Goal: Task Accomplishment & Management: Manage account settings

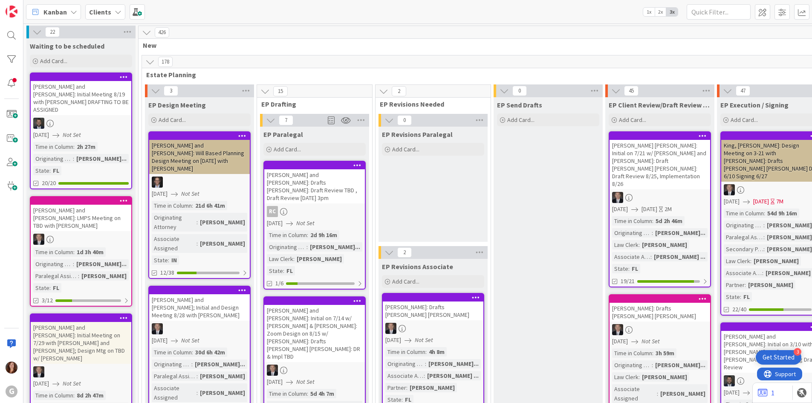
click at [66, 18] on div "Kanban" at bounding box center [53, 11] width 55 height 15
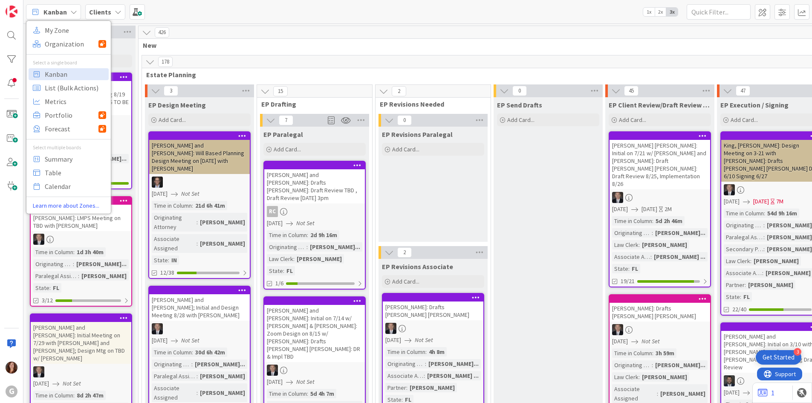
click at [91, 9] on b "Clients" at bounding box center [100, 12] width 22 height 9
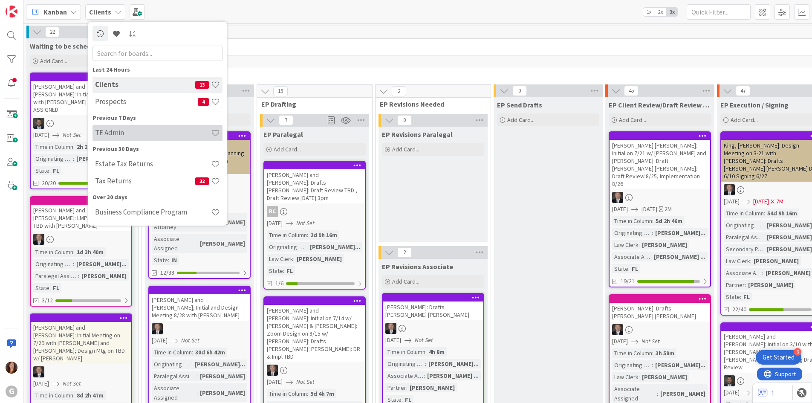
click at [110, 136] on h4 "TE Admin" at bounding box center [153, 132] width 116 height 9
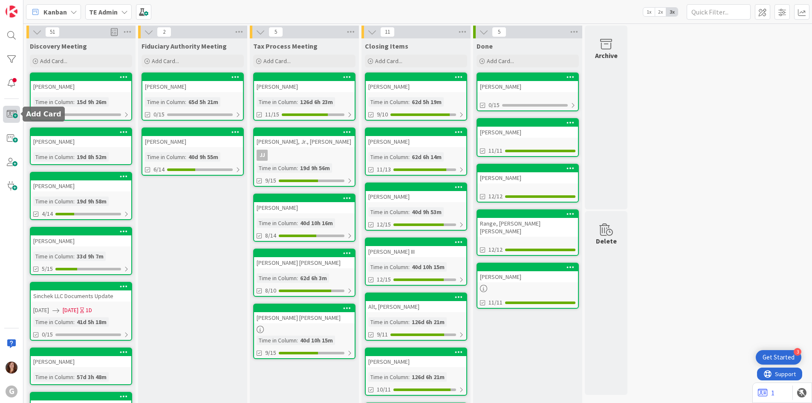
click at [10, 118] on span at bounding box center [11, 114] width 17 height 17
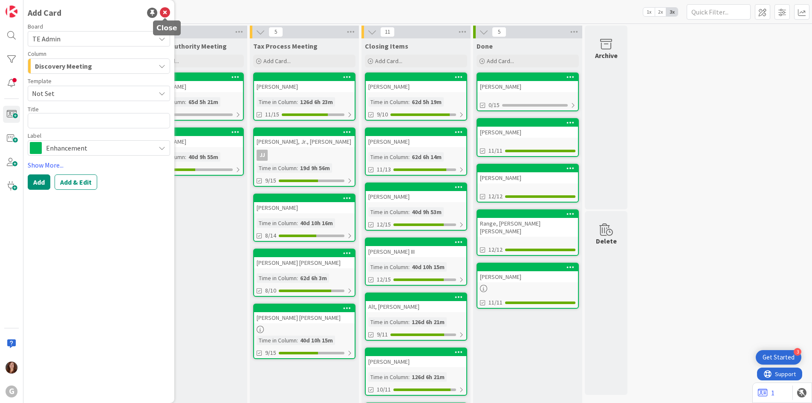
click at [163, 9] on icon at bounding box center [165, 13] width 10 height 10
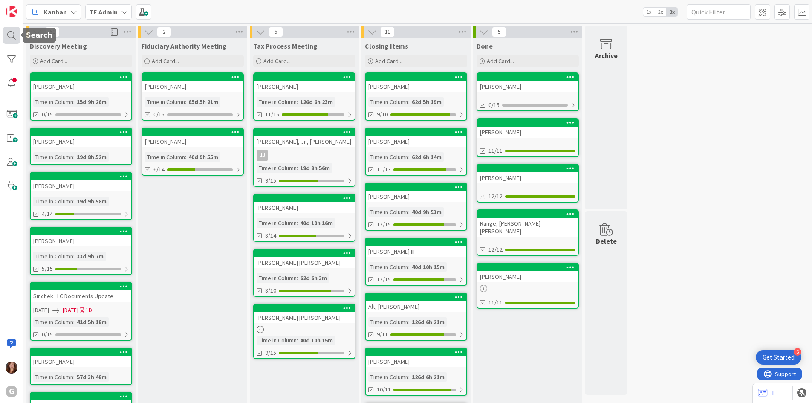
click at [6, 39] on div at bounding box center [11, 35] width 17 height 17
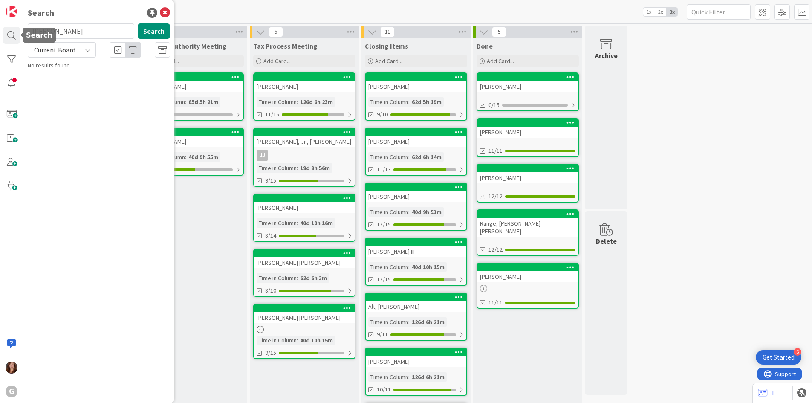
drag, startPoint x: 65, startPoint y: 32, endPoint x: 0, endPoint y: 28, distance: 65.4
click at [0, 28] on div "G Search [PERSON_NAME] Search Current Board No results found." at bounding box center [11, 201] width 23 height 403
type input "[PERSON_NAME]"
click at [165, 12] on icon at bounding box center [165, 13] width 10 height 10
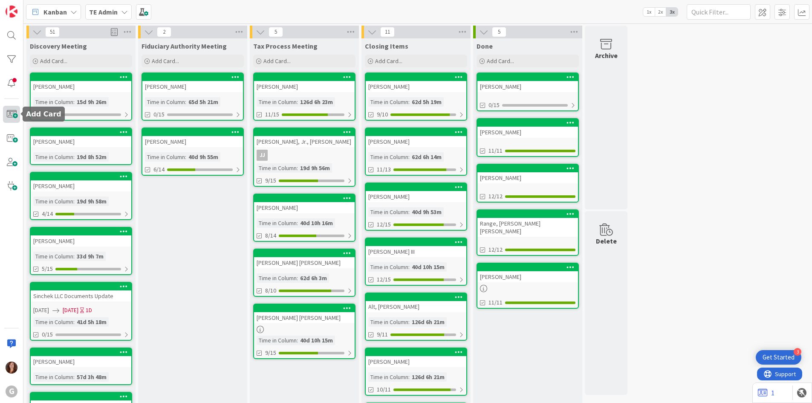
click at [11, 112] on span at bounding box center [11, 114] width 17 height 17
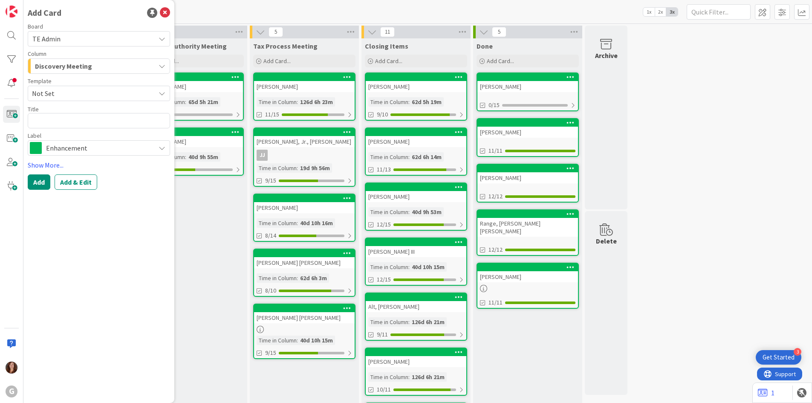
click at [84, 68] on span "Discovery Meeting" at bounding box center [63, 66] width 57 height 11
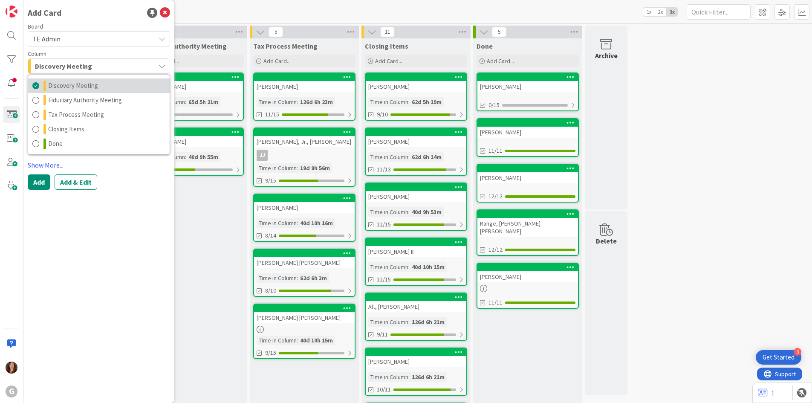
click at [80, 87] on span "Discovery Meeting" at bounding box center [73, 86] width 50 height 10
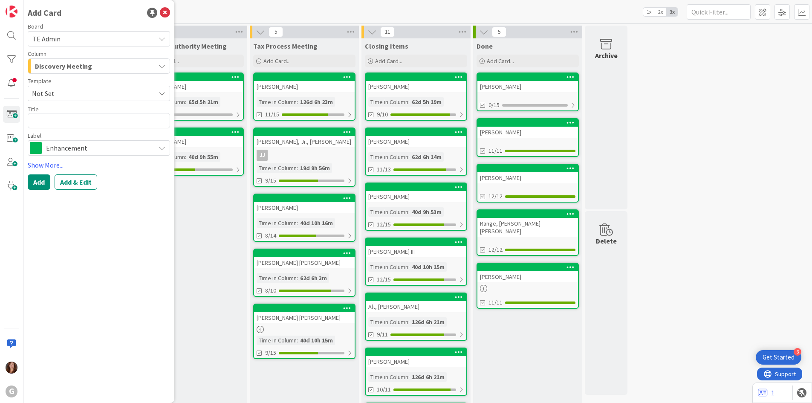
click at [64, 94] on span "Not Set" at bounding box center [90, 93] width 117 height 11
click at [66, 128] on span "New TE Admin Matter" at bounding box center [102, 129] width 124 height 11
type textarea "x"
type textarea "New TE Admin Matter"
click at [86, 184] on button "Add & Edit" at bounding box center [76, 181] width 43 height 15
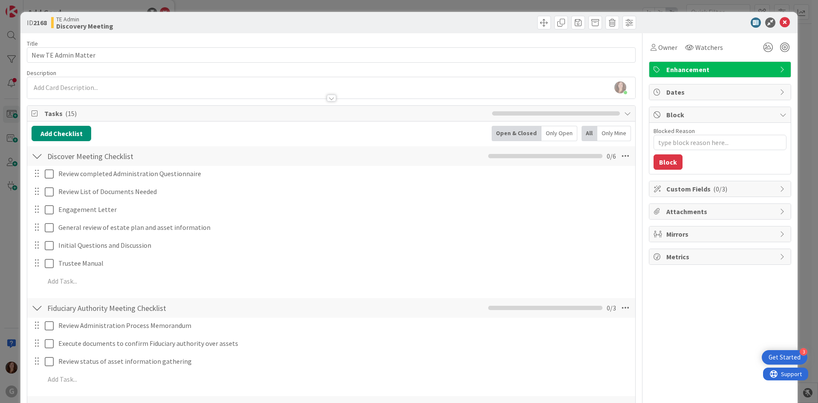
click at [673, 193] on span "Custom Fields ( 0/3 )" at bounding box center [721, 189] width 109 height 10
click at [671, 220] on span "Select Member" at bounding box center [681, 216] width 44 height 10
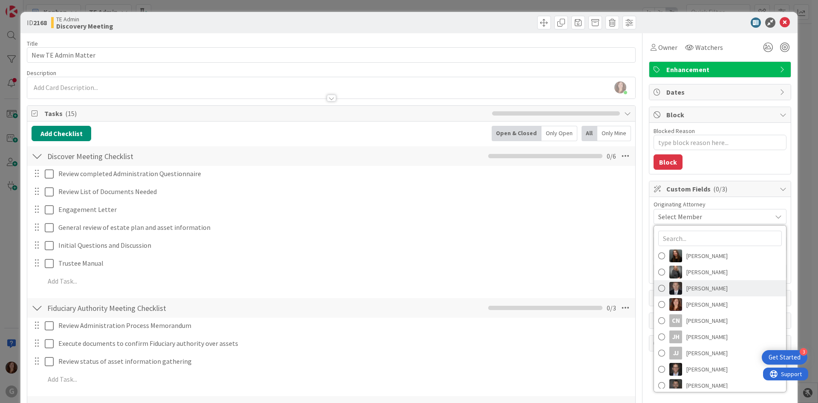
click at [659, 289] on span at bounding box center [662, 288] width 7 height 13
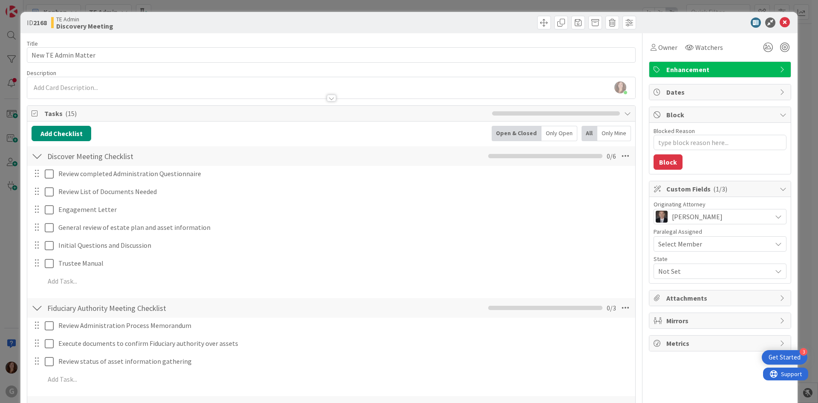
click at [703, 246] on div "Select Member" at bounding box center [715, 244] width 113 height 10
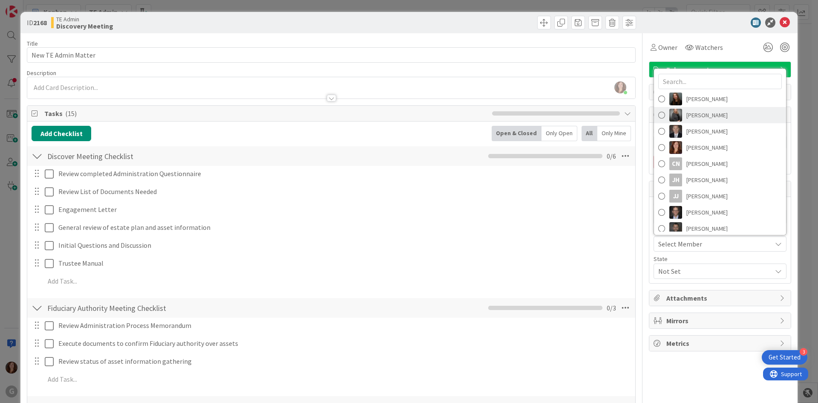
click at [659, 116] on span at bounding box center [662, 115] width 7 height 13
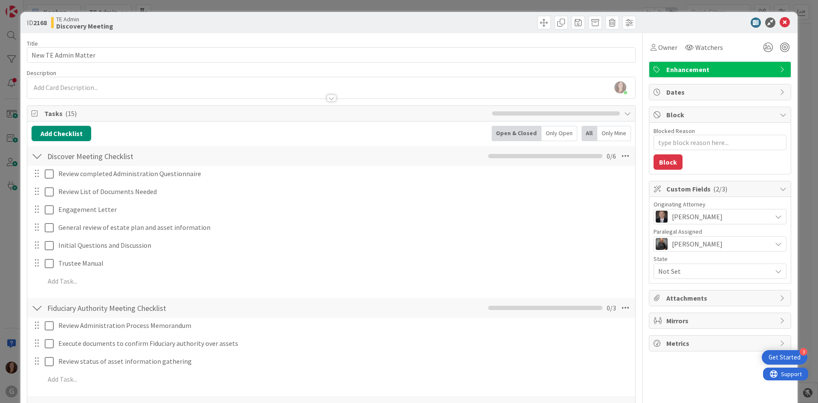
click at [662, 273] on span "Not Set" at bounding box center [715, 271] width 113 height 10
click at [666, 291] on span "FL" at bounding box center [669, 291] width 7 height 13
click at [287, 147] on div "Discover Meeting Checklist Checklist Name 26 / 64 Discover Meeting Checklist 0 …" at bounding box center [331, 156] width 608 height 20
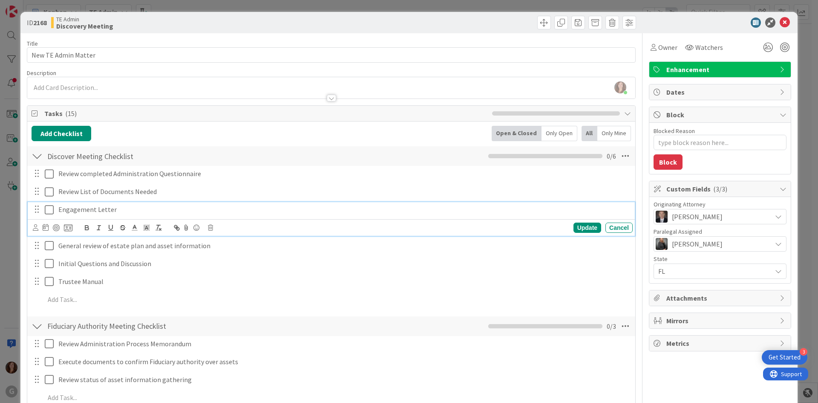
click at [46, 207] on icon at bounding box center [51, 210] width 13 height 10
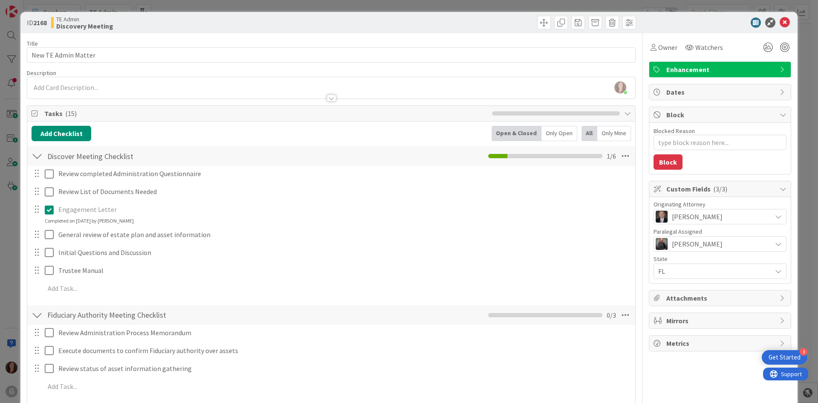
type textarea "x"
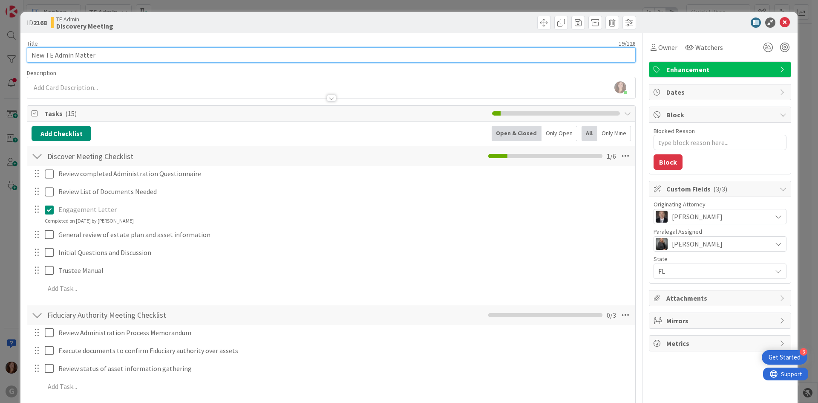
drag, startPoint x: 103, startPoint y: 55, endPoint x: 23, endPoint y: 52, distance: 80.6
click at [23, 52] on div "ID 2168 TE Admin Discovery Meeting Title 19 / 128 New TE Admin Matter Descripti…" at bounding box center [409, 354] width 778 height 684
type input "[PERSON_NAME]"
type textarea "x"
type input "[PERSON_NAME]"
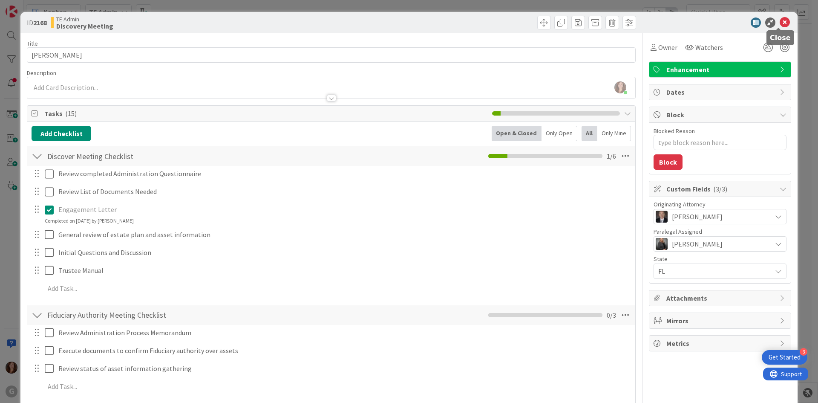
click at [781, 22] on icon at bounding box center [785, 22] width 10 height 10
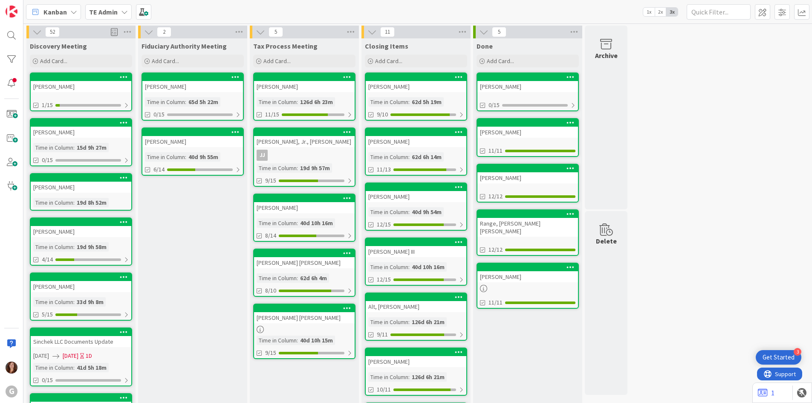
click at [91, 126] on div at bounding box center [81, 123] width 101 height 8
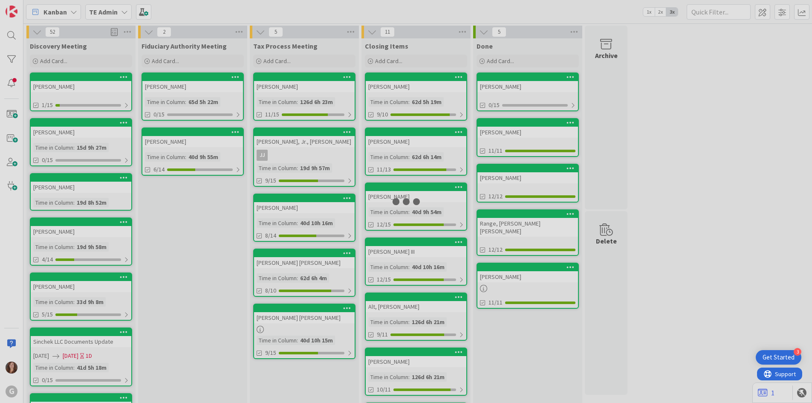
click at [91, 126] on div at bounding box center [406, 201] width 812 height 403
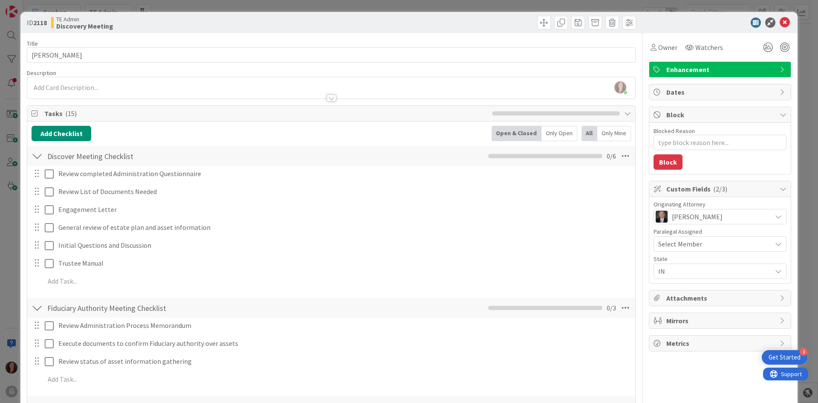
click at [685, 242] on span "Select Member" at bounding box center [681, 244] width 44 height 10
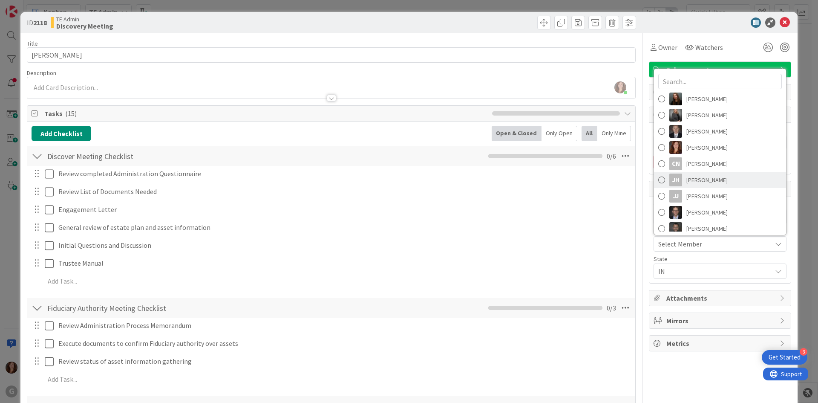
click at [659, 182] on span at bounding box center [662, 180] width 7 height 13
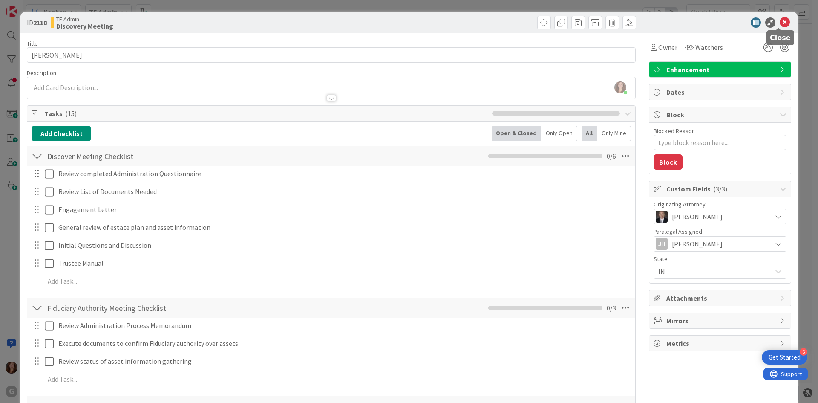
click at [780, 22] on icon at bounding box center [785, 22] width 10 height 10
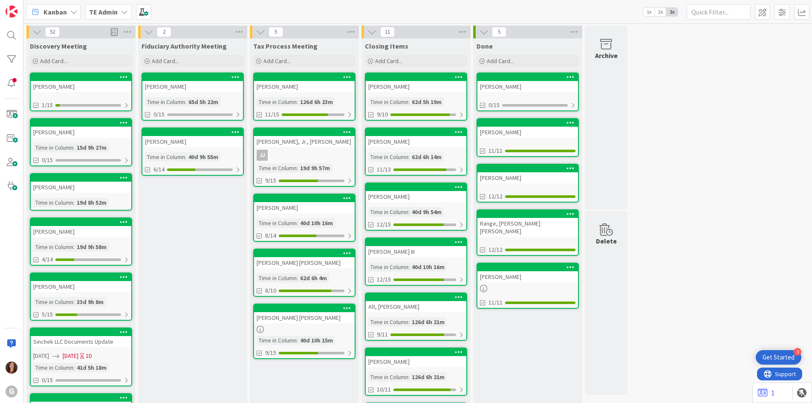
click at [101, 182] on div "[PERSON_NAME]" at bounding box center [81, 187] width 101 height 11
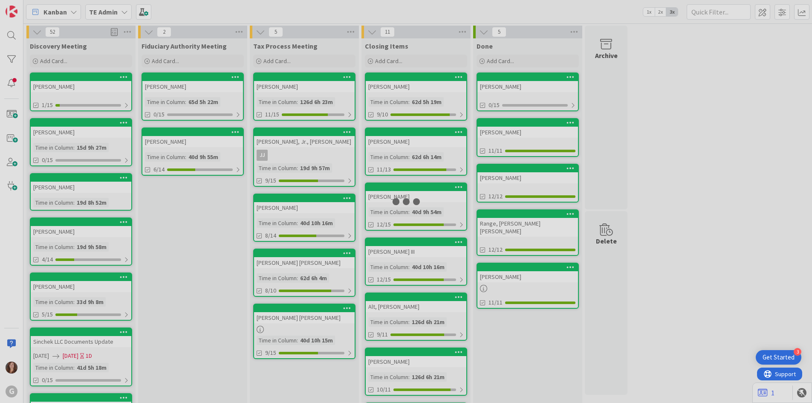
click at [101, 182] on div at bounding box center [406, 201] width 812 height 403
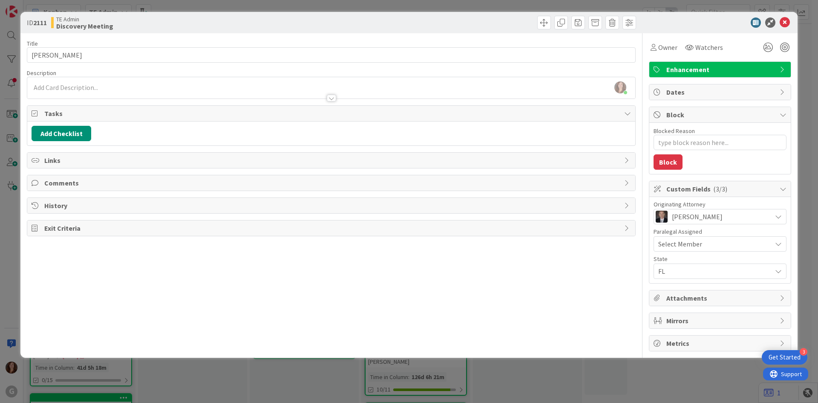
click at [675, 246] on span "Select Member" at bounding box center [681, 244] width 44 height 10
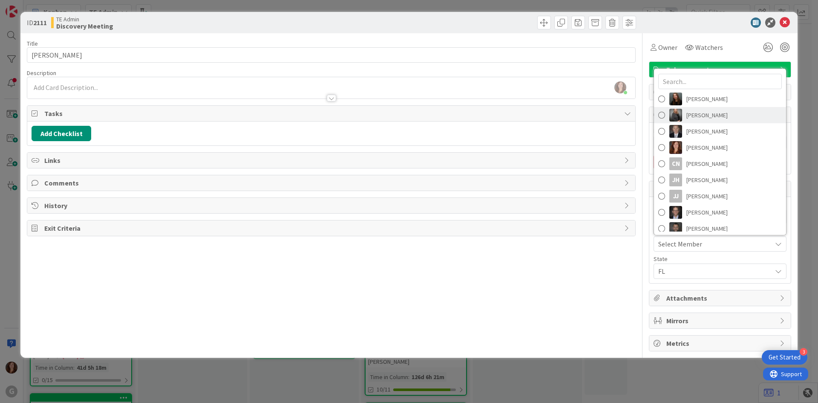
click at [662, 117] on span at bounding box center [662, 115] width 7 height 13
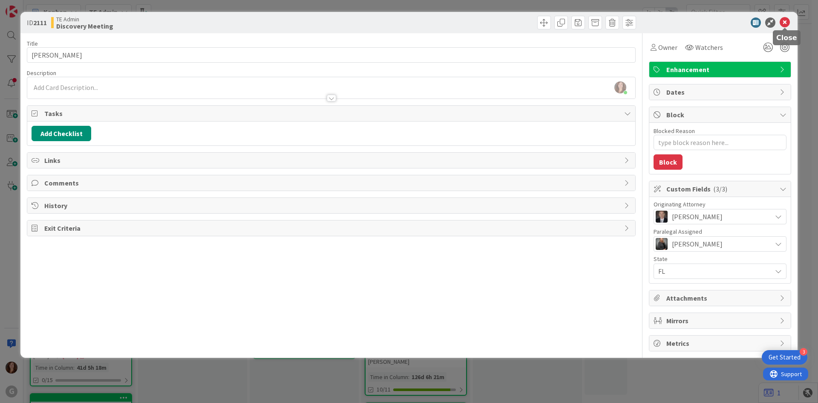
click at [785, 19] on icon at bounding box center [785, 22] width 10 height 10
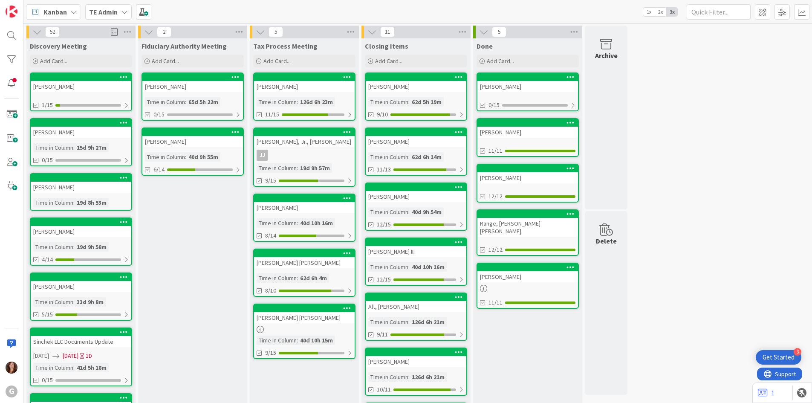
click at [88, 184] on div "[PERSON_NAME]" at bounding box center [81, 187] width 101 height 11
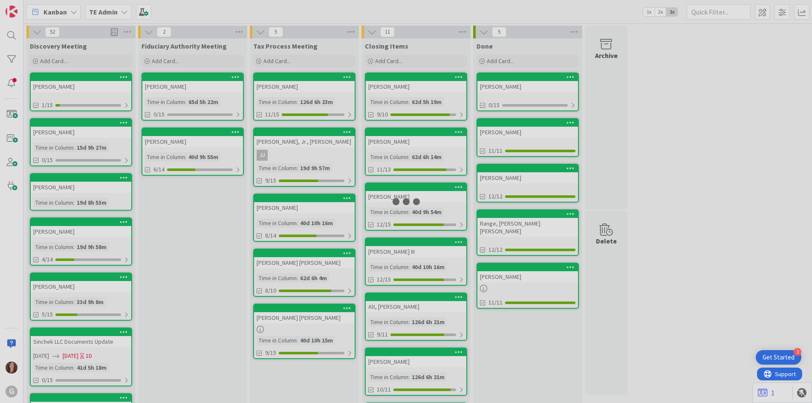
click at [88, 184] on div at bounding box center [406, 201] width 812 height 403
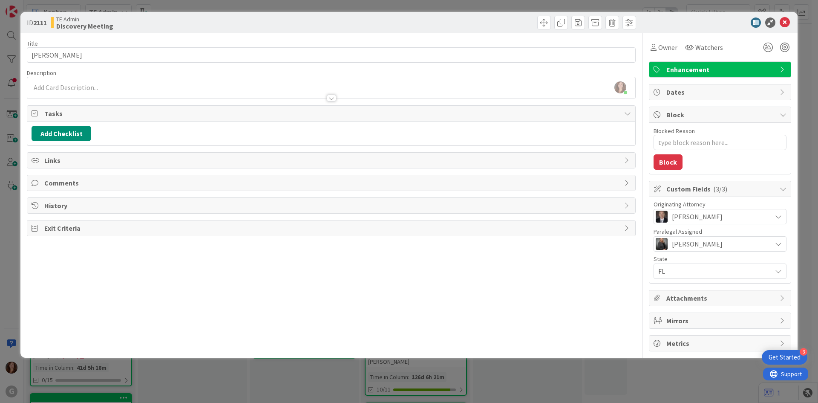
click at [48, 118] on span "Tasks" at bounding box center [332, 113] width 576 height 10
click at [51, 112] on span "Tasks" at bounding box center [332, 113] width 576 height 10
click at [69, 133] on button "Add Checklist" at bounding box center [62, 133] width 60 height 15
click at [52, 211] on link "Load template" at bounding box center [57, 210] width 43 height 9
click at [68, 170] on div "Discover Meeting Checklist" at bounding box center [102, 167] width 141 height 15
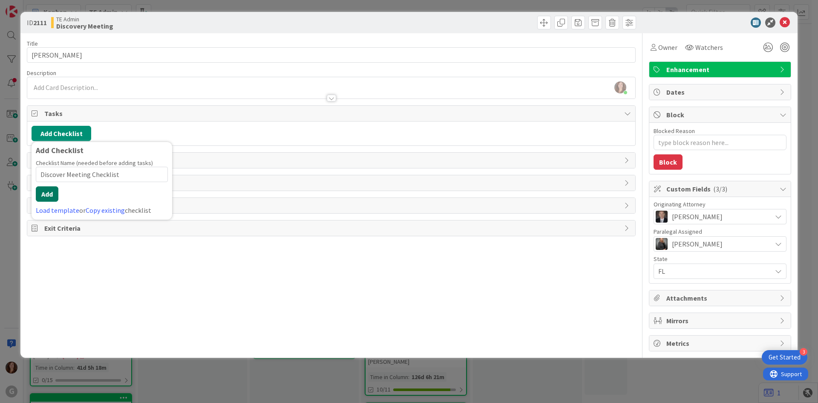
click at [46, 193] on button "Add" at bounding box center [47, 193] width 23 height 15
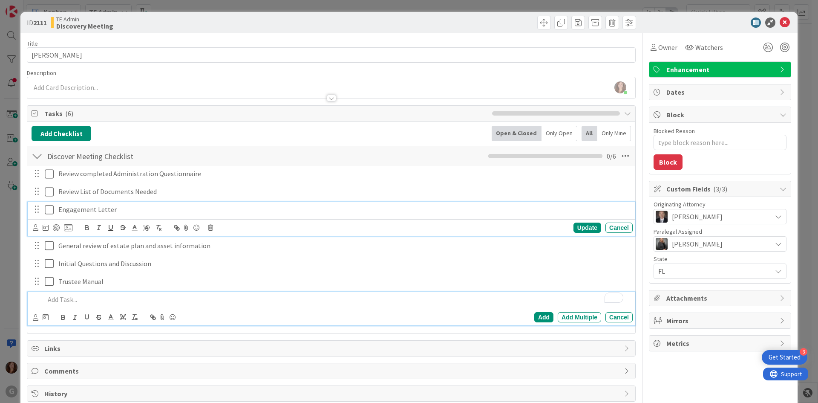
click at [49, 213] on icon at bounding box center [51, 210] width 13 height 10
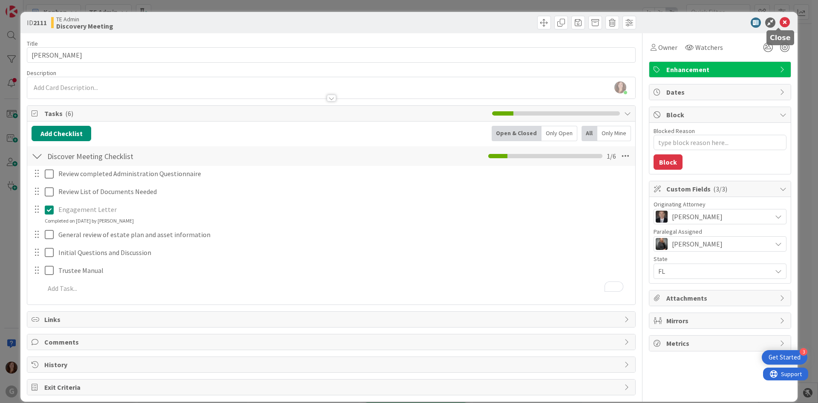
click at [781, 22] on icon at bounding box center [785, 22] width 10 height 10
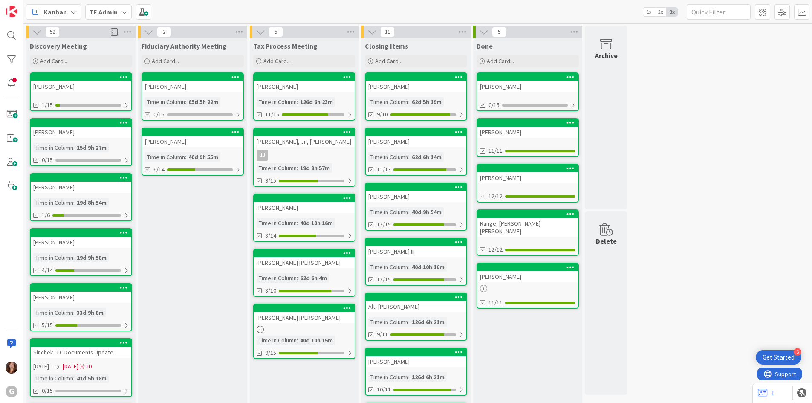
click at [113, 12] on b "TE Admin" at bounding box center [103, 12] width 29 height 9
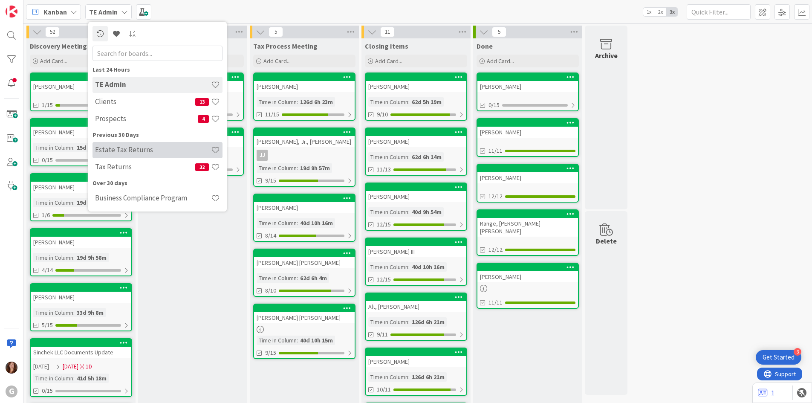
click at [109, 149] on h4 "Estate Tax Returns" at bounding box center [153, 149] width 116 height 9
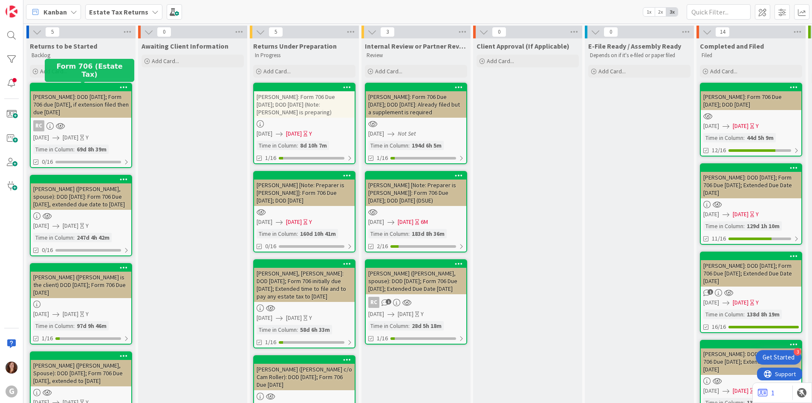
click at [86, 87] on div at bounding box center [83, 87] width 97 height 6
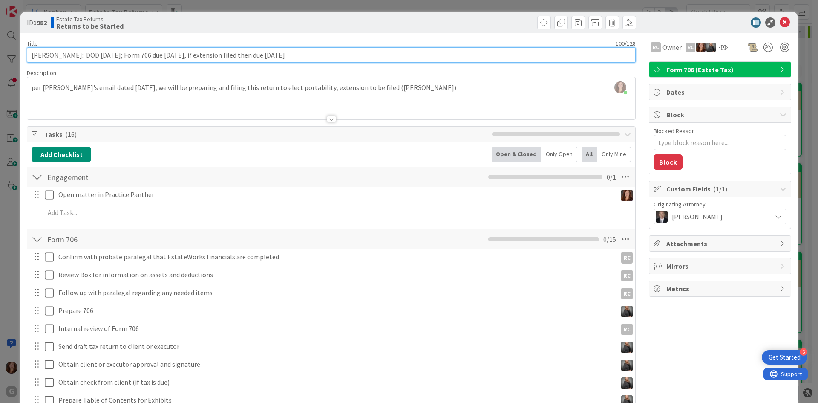
drag, startPoint x: 352, startPoint y: 50, endPoint x: 0, endPoint y: 45, distance: 352.2
click at [0, 45] on div "ID 1982 Estate Tax Returns Returns to be Started Title 100 / 128 [PERSON_NAME]:…" at bounding box center [409, 201] width 818 height 403
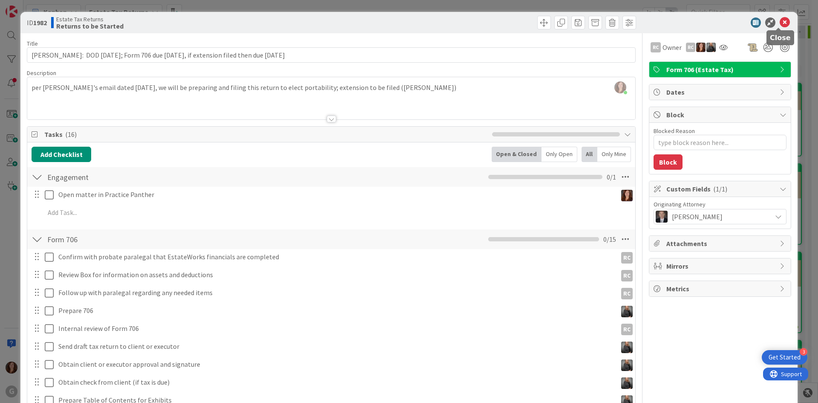
click at [780, 19] on icon at bounding box center [785, 22] width 10 height 10
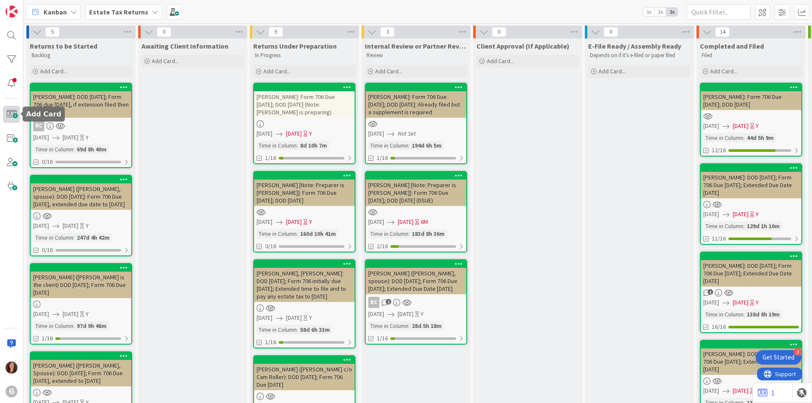
click at [9, 117] on span at bounding box center [11, 114] width 17 height 17
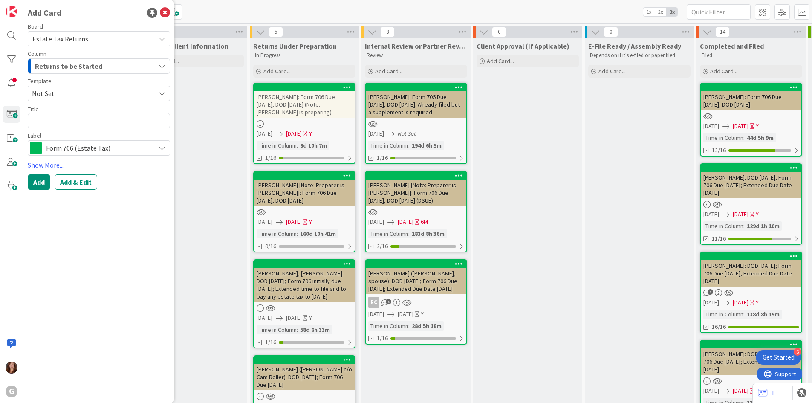
click at [59, 92] on span "Not Set" at bounding box center [90, 93] width 117 height 11
click at [61, 133] on span "Form 706 (Estate Tax)" at bounding box center [102, 129] width 124 height 11
type textarea "x"
type textarea "Form 706 (Estate Tax)"
click at [86, 182] on button "Add & Edit" at bounding box center [76, 181] width 43 height 15
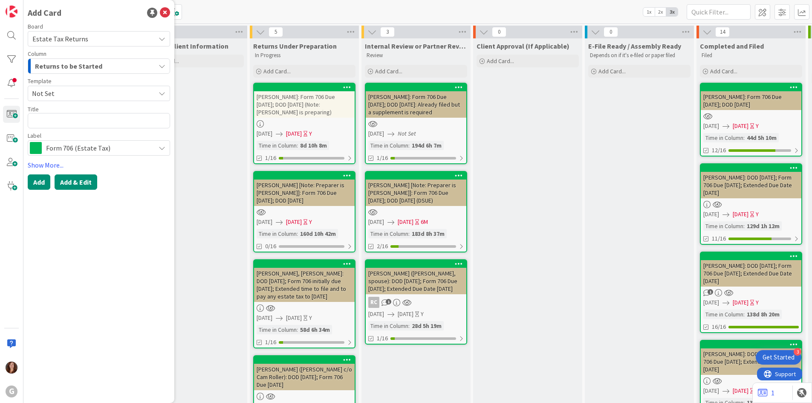
type textarea "x"
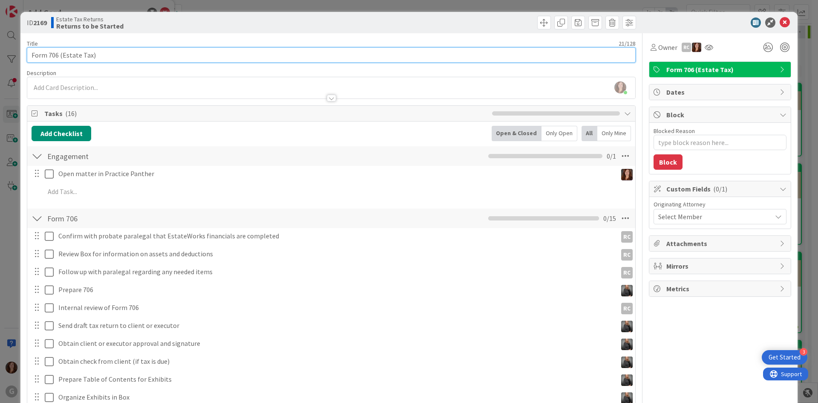
click at [69, 50] on input "Form 706 (Estate Tax)" at bounding box center [331, 54] width 609 height 15
drag, startPoint x: 111, startPoint y: 54, endPoint x: 14, endPoint y: 53, distance: 97.6
click at [14, 53] on div "ID 2169 Estate Tax Returns Returns to be Started Title 21 / 128 Form 706 (Estat…" at bounding box center [409, 201] width 818 height 403
paste input "[PERSON_NAME]: DOD [DATE]; Form 706 due [DATE], if extension filed then due [DA…"
type input "[PERSON_NAME]: DOD [DATE]; Form 706 due [DATE], if extension filed then due [DA…"
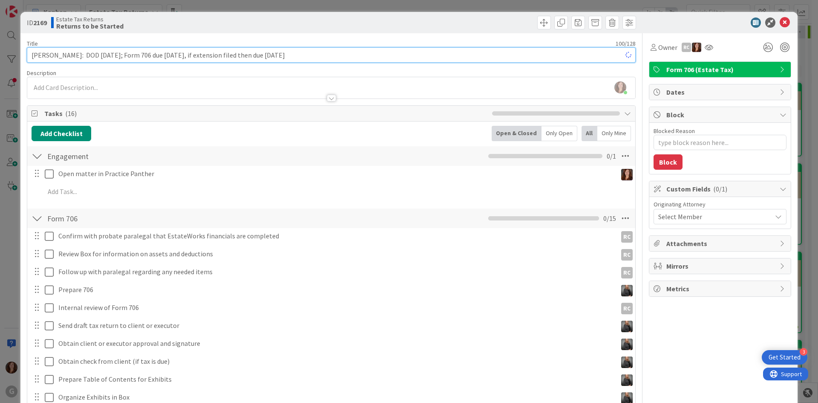
type textarea "x"
drag, startPoint x: 84, startPoint y: 55, endPoint x: 0, endPoint y: 50, distance: 84.6
click at [0, 50] on div "ID 2169 Estate Tax Returns Returns to be Started Title 100 / 128 [PERSON_NAME]:…" at bounding box center [409, 201] width 818 height 403
type input "[PERSON_NAME]: DOD [DATE]; Form 706 due [DATE], if extension filed then due [DA…"
type textarea "x"
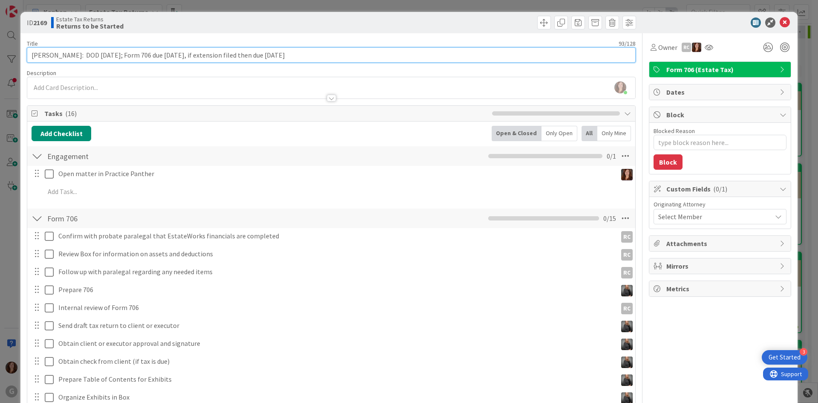
click at [108, 58] on input "[PERSON_NAME]: DOD [DATE]; Form 706 due [DATE], if extension filed then due [DA…" at bounding box center [331, 54] width 609 height 15
drag, startPoint x: 109, startPoint y: 57, endPoint x: 81, endPoint y: 53, distance: 28.0
click at [81, 53] on input "[PERSON_NAME]: DOD [DATE]; Form 706 due [DATE], if extension filed then due [DA…" at bounding box center [331, 54] width 609 height 15
type input "[PERSON_NAME]: DOD [DATE]; Form 706 due [DATE], if extension filed then due [DA…"
type textarea "x"
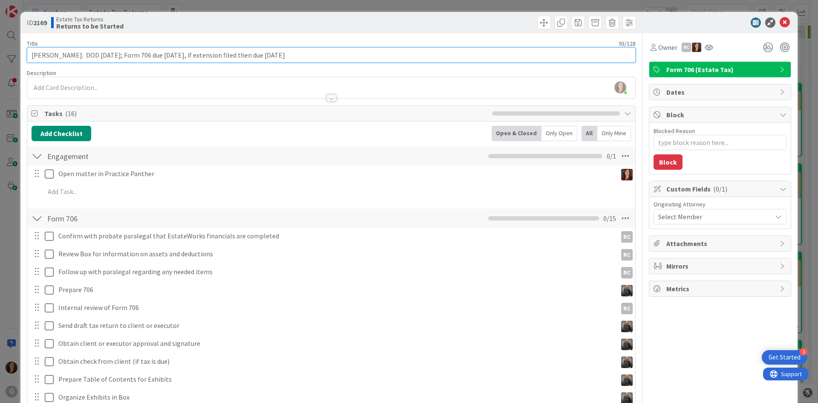
drag, startPoint x: 155, startPoint y: 56, endPoint x: 185, endPoint y: 53, distance: 30.4
click at [185, 53] on input "[PERSON_NAME]: DOD [DATE]; Form 706 due [DATE], if extension filed then due [DA…" at bounding box center [331, 54] width 609 height 15
type input "[PERSON_NAME]: DOD [DATE]; Form 706 due __, if extension filed then due [DATE]"
type textarea "x"
type input "[PERSON_NAME]: DOD [DATE]; Form 706 due _______, if extension filed then due [D…"
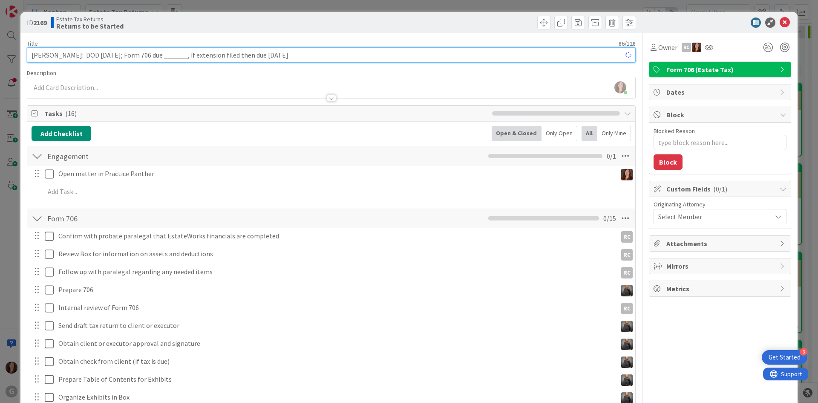
type textarea "x"
type input "[PERSON_NAME]: DOD [DATE]; Form 706 due _______________, if extension filed the…"
type textarea "x"
drag, startPoint x: 286, startPoint y: 56, endPoint x: 312, endPoint y: 55, distance: 25.6
click at [312, 55] on input "[PERSON_NAME]: DOD [DATE]; Form 706 due _______________, if extension filed the…" at bounding box center [331, 54] width 609 height 15
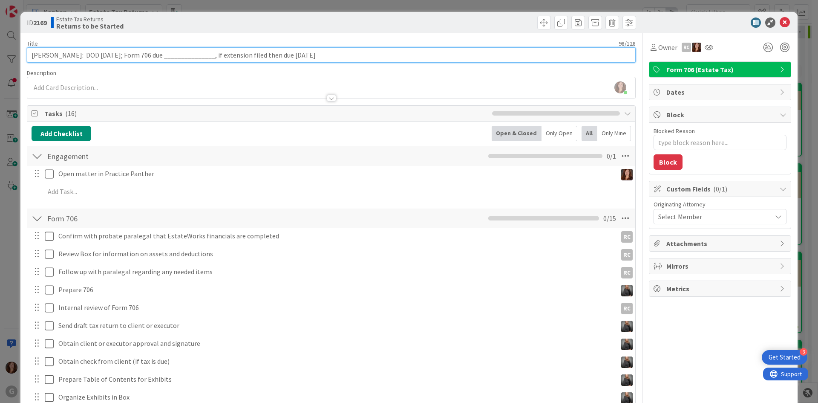
drag, startPoint x: 283, startPoint y: 57, endPoint x: 347, endPoint y: 64, distance: 63.8
click at [347, 64] on div "Title 98 / 128 [PERSON_NAME]: DOD [DATE]; Form 706 due _______________, if exte…" at bounding box center [331, 310] width 609 height 555
type input "[PERSON_NAME]: DOD [DATE]; Form 706 due _______________, if extension filed the…"
type textarea "x"
type input "[PERSON_NAME]: DOD [DATE]; Form 706 due _______________, if extension filed the…"
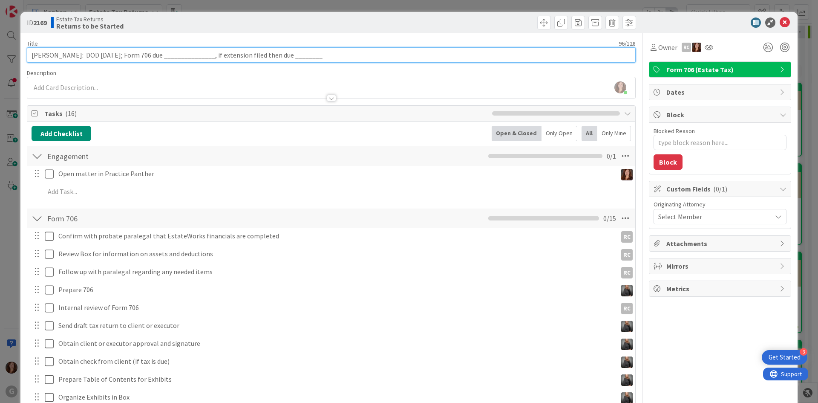
type textarea "x"
type input "[PERSON_NAME]: DOD [DATE]; Form 706 due _______________, if extension filed the…"
type textarea "x"
type input "[PERSON_NAME]: DOD [DATE]; Form 706 due _______________, if extension filed the…"
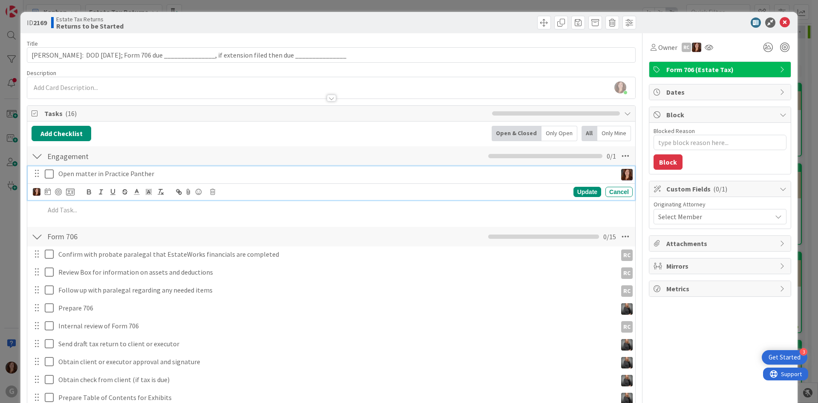
click at [49, 176] on icon at bounding box center [51, 174] width 13 height 10
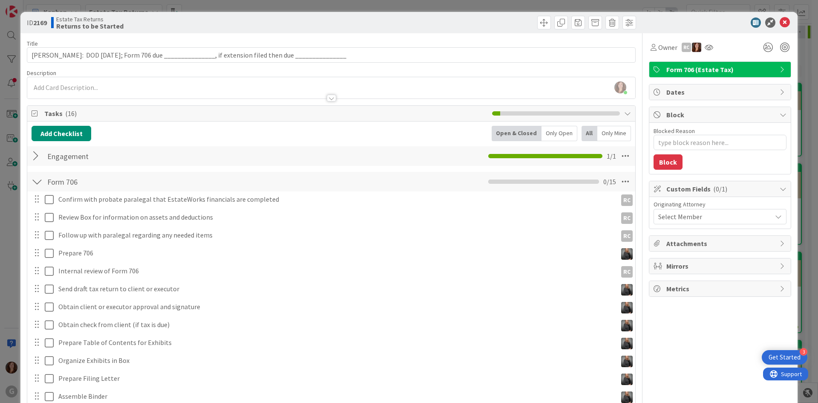
click at [684, 190] on span "Custom Fields ( 0/1 )" at bounding box center [721, 189] width 109 height 10
click at [682, 188] on span "Custom Fields ( 0/1 )" at bounding box center [721, 189] width 109 height 10
click at [685, 220] on span "Select Member" at bounding box center [681, 216] width 44 height 10
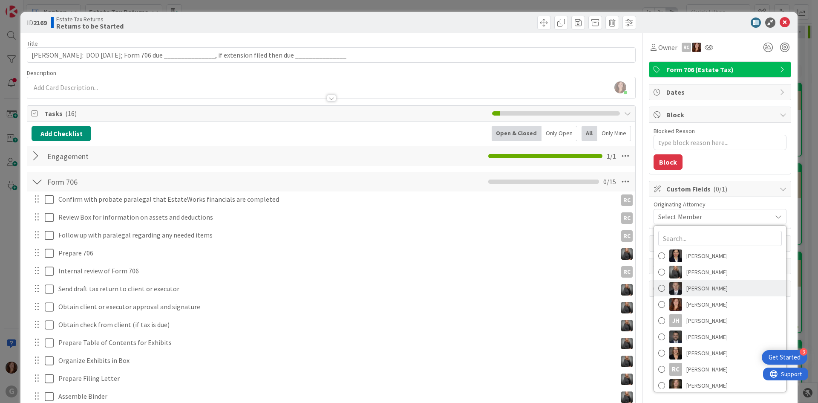
click at [659, 290] on span at bounding box center [662, 288] width 7 height 13
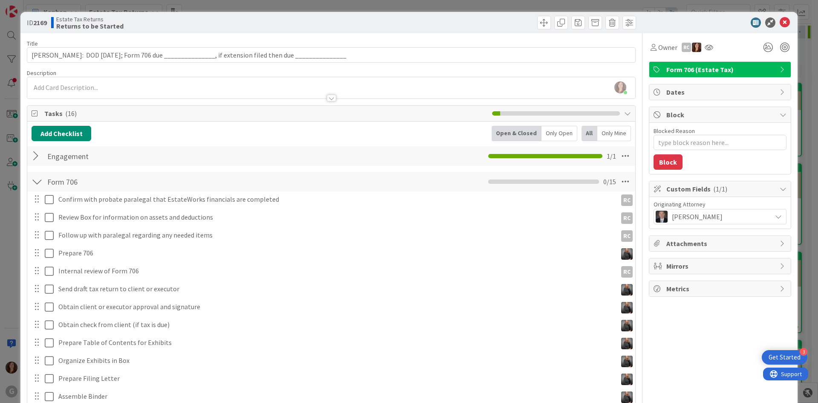
click at [687, 327] on div "Owner RC Form 706 (Estate Tax) Dates Block Blocked Reason 0 / 256 Block Custom …" at bounding box center [720, 292] width 142 height 519
click at [705, 48] on icon at bounding box center [709, 47] width 9 height 7
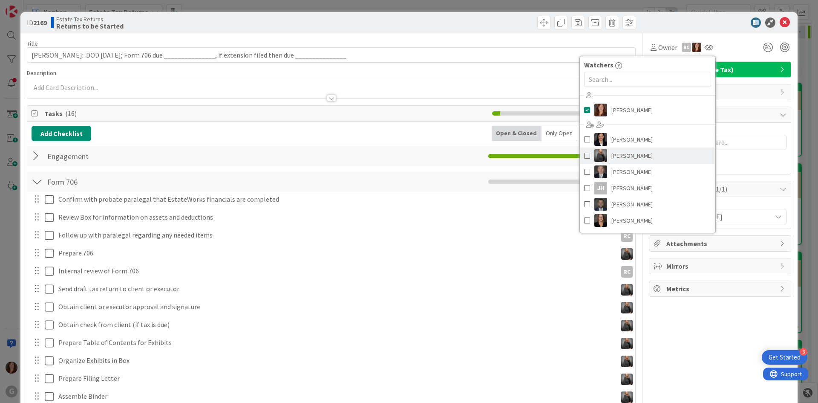
click at [584, 155] on span at bounding box center [587, 155] width 6 height 13
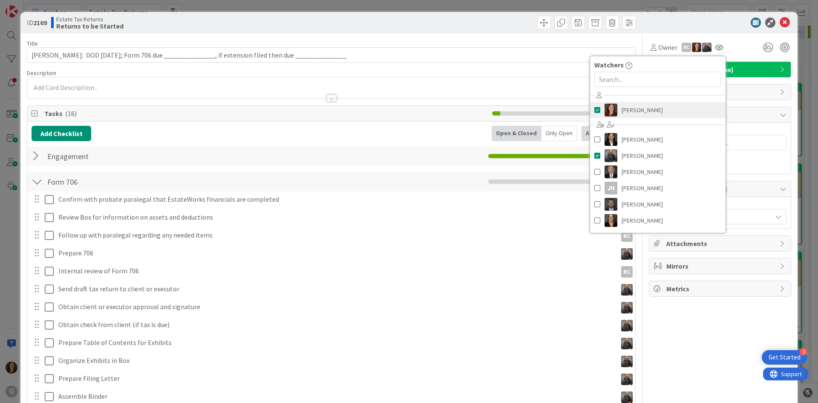
click at [595, 107] on span at bounding box center [598, 110] width 6 height 13
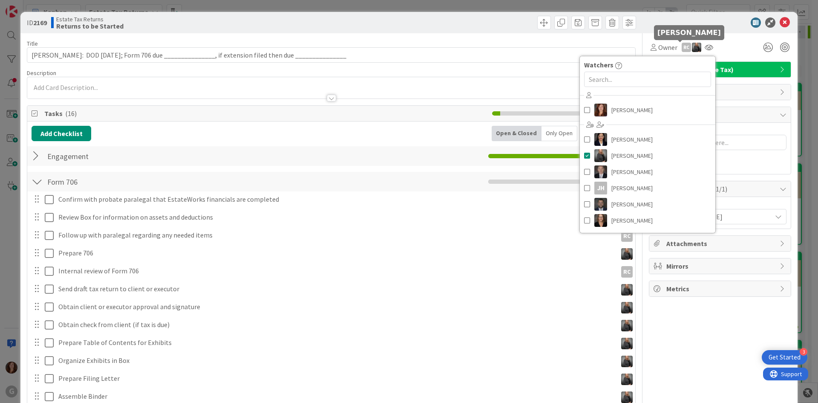
click at [682, 48] on div "RC" at bounding box center [686, 47] width 9 height 9
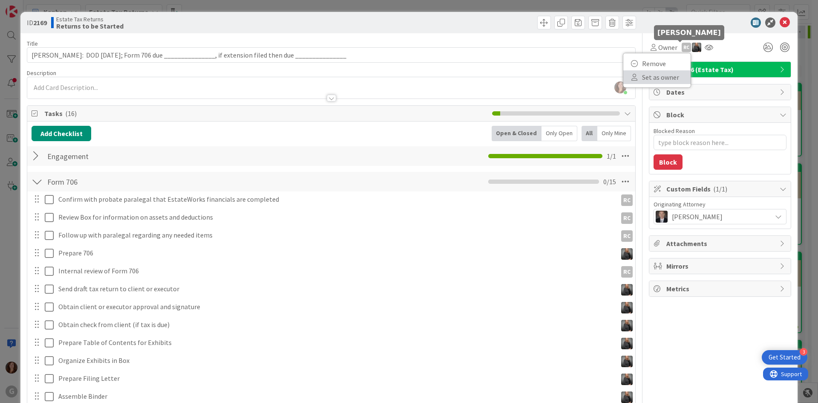
click at [674, 80] on link "Set as owner" at bounding box center [657, 77] width 67 height 14
type textarea "x"
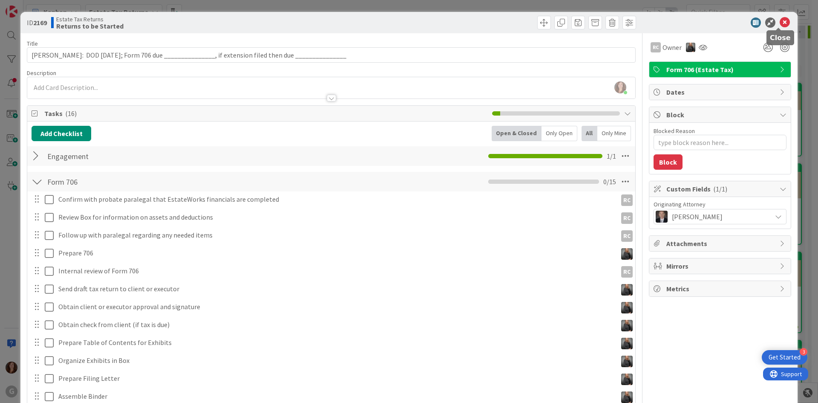
click at [780, 22] on icon at bounding box center [785, 22] width 10 height 10
